Goal: Check status: Check status

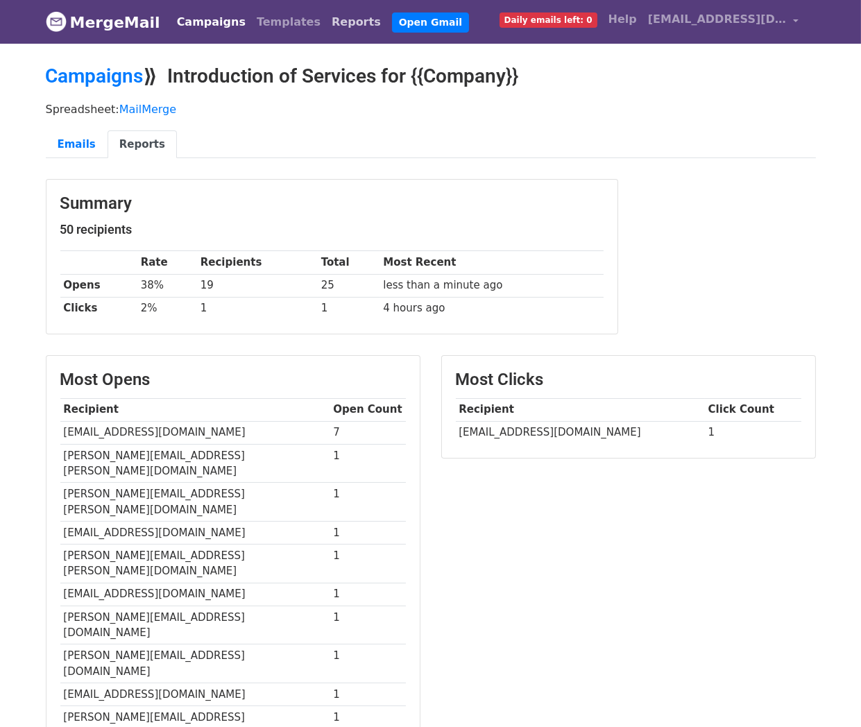
click at [326, 24] on link "Reports" at bounding box center [356, 22] width 60 height 28
click at [106, 22] on link "MergeMail" at bounding box center [103, 22] width 115 height 29
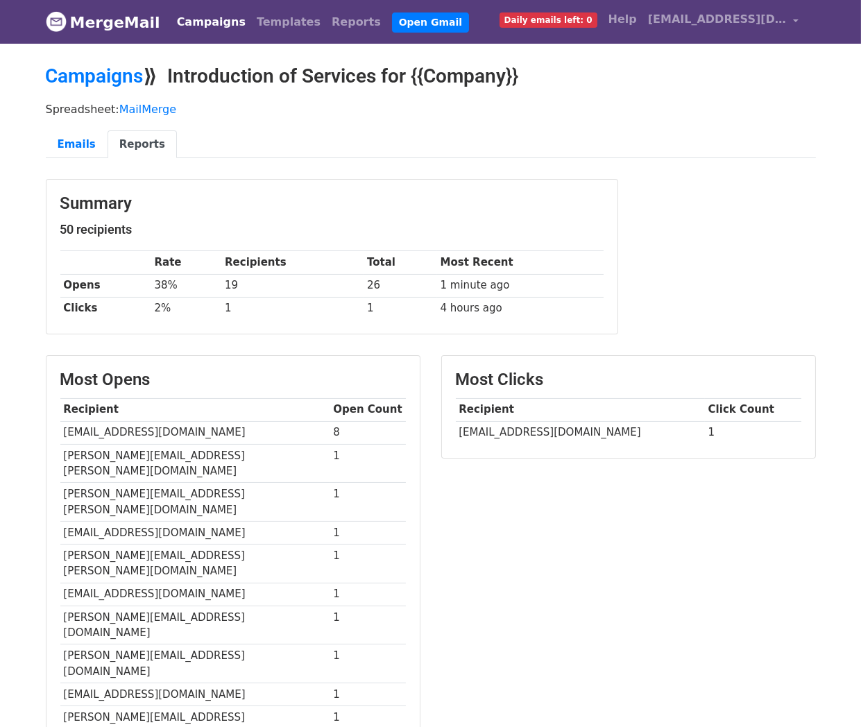
click at [95, 21] on link "MergeMail" at bounding box center [103, 22] width 115 height 29
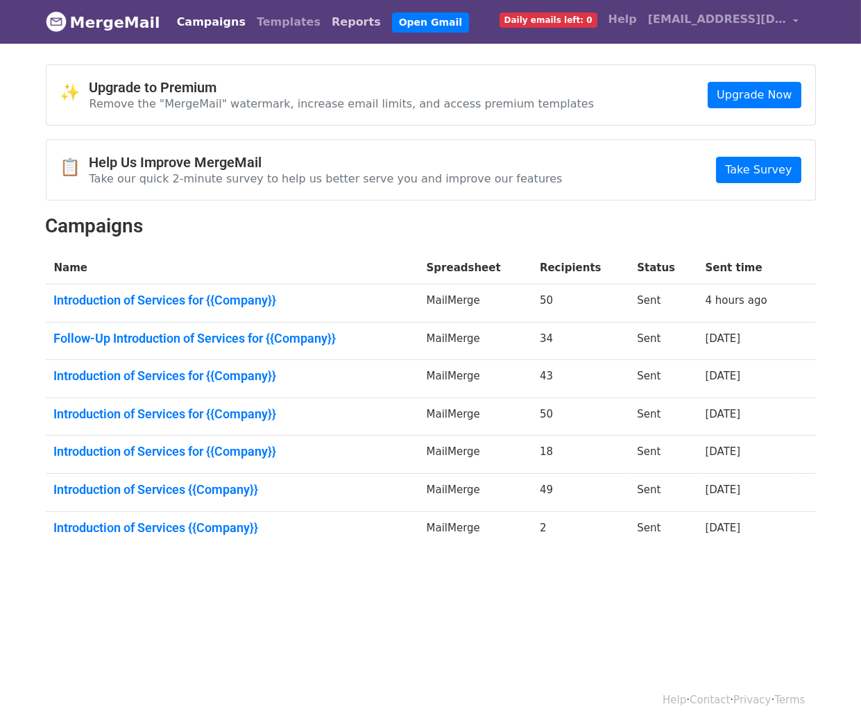
click at [326, 16] on link "Reports" at bounding box center [356, 22] width 60 height 28
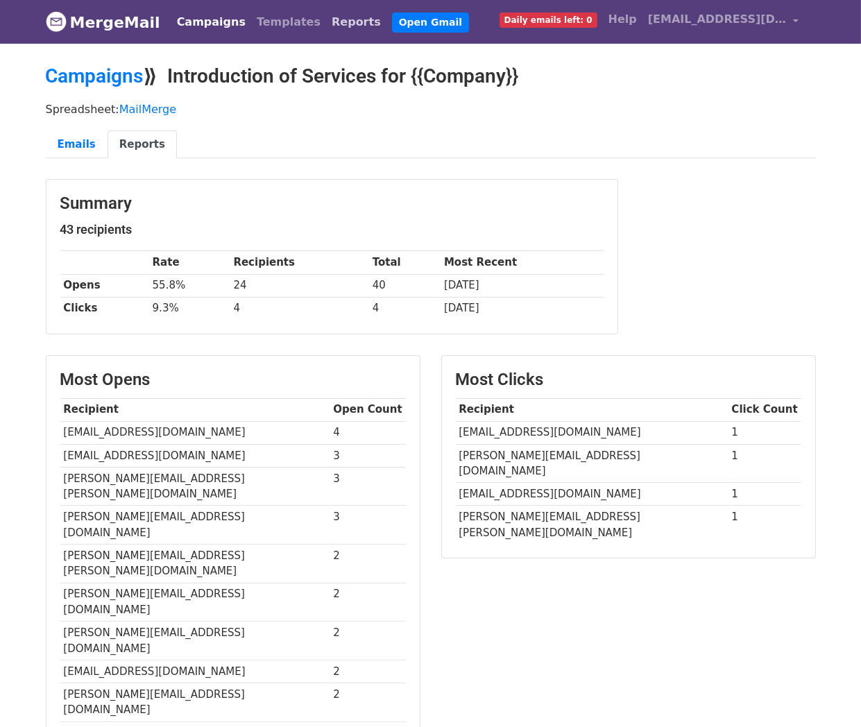
click at [326, 19] on link "Reports" at bounding box center [356, 22] width 60 height 28
